Goal: Obtain resource: Download file/media

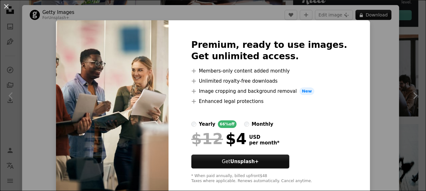
scroll to position [21, 0]
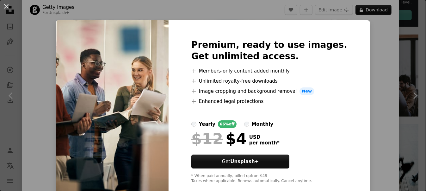
click at [369, 44] on div "An X shape Premium, ready to use images. Get unlimited access. A plus sign Memb…" at bounding box center [213, 95] width 426 height 191
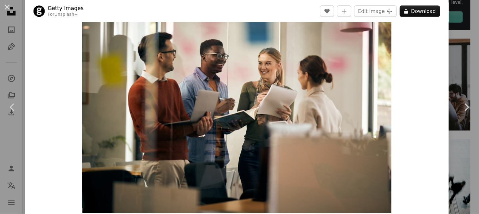
scroll to position [21, 0]
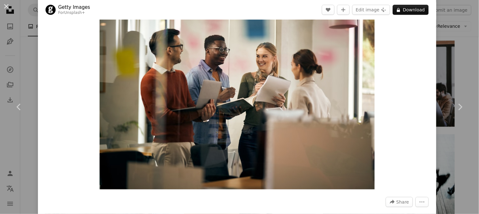
click at [425, 13] on div "An X shape Chevron left Chevron right Getty Images For Unsplash+ A heart A plus…" at bounding box center [239, 107] width 479 height 214
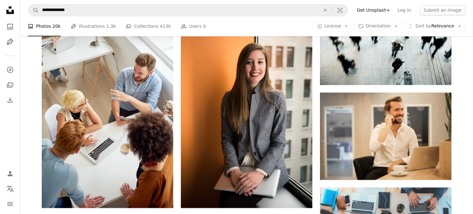
scroll to position [447, 0]
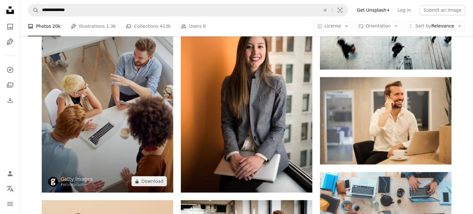
click at [124, 111] on img at bounding box center [107, 94] width 131 height 197
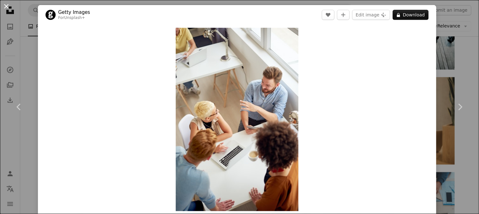
click at [5, 8] on button "An X shape" at bounding box center [7, 7] width 8 height 8
